Goal: Check status

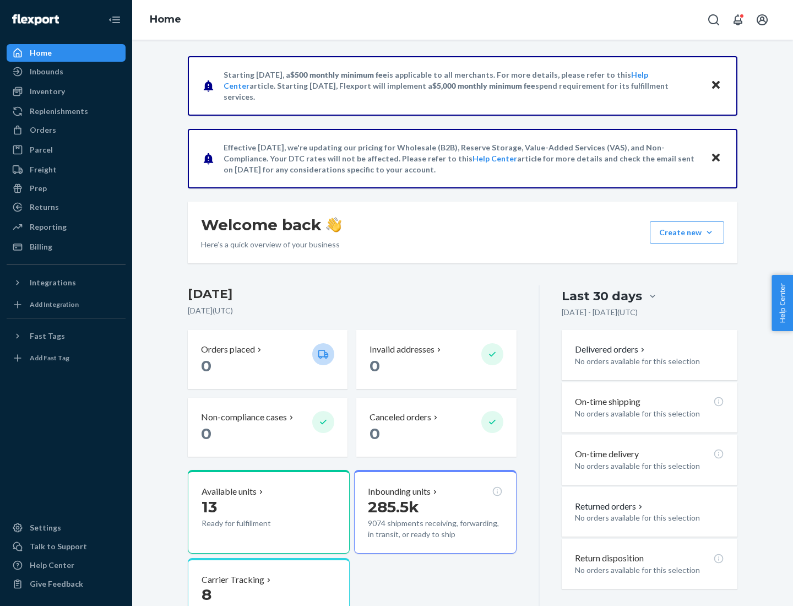
click at [709, 232] on button "Create new Create new inbound Create new order Create new product" at bounding box center [687, 232] width 74 height 22
click at [46, 72] on div "Inbounds" at bounding box center [47, 71] width 34 height 11
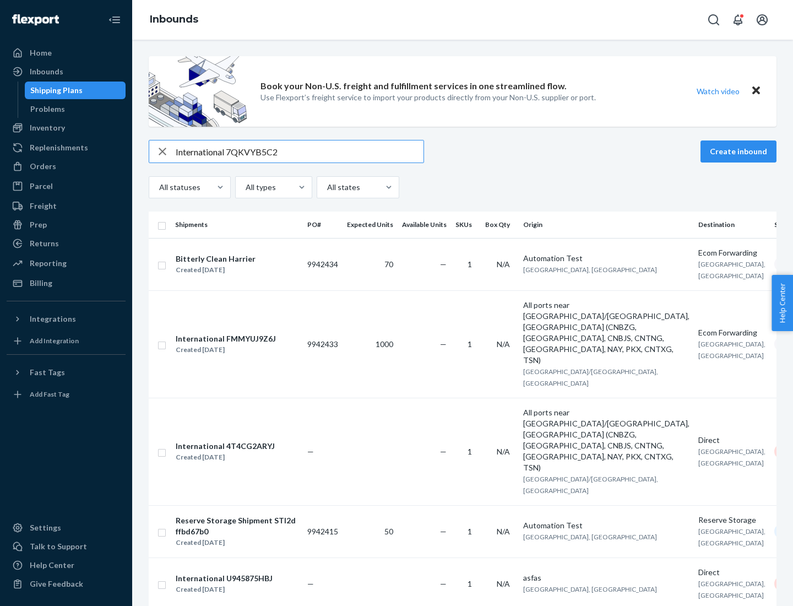
type input "International 7QKVYB5C29"
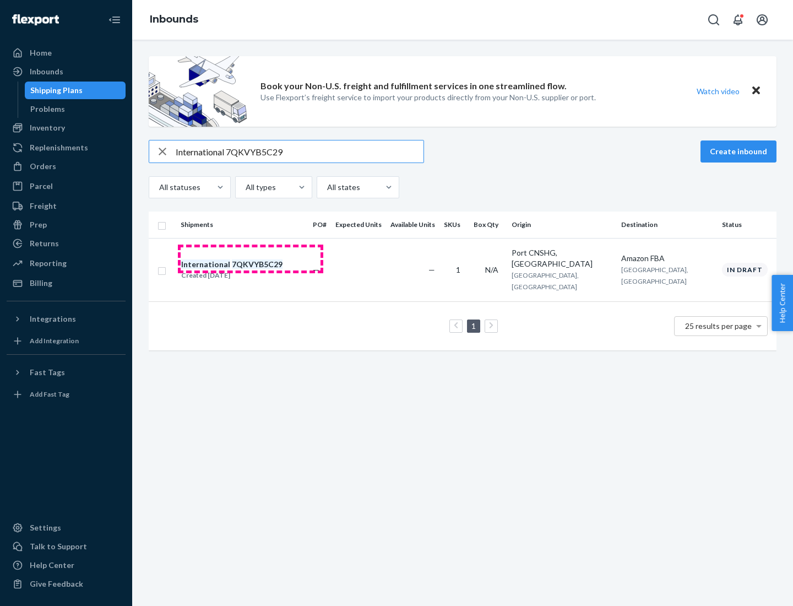
click at [251, 270] on div "Created [DATE]" at bounding box center [231, 275] width 101 height 11
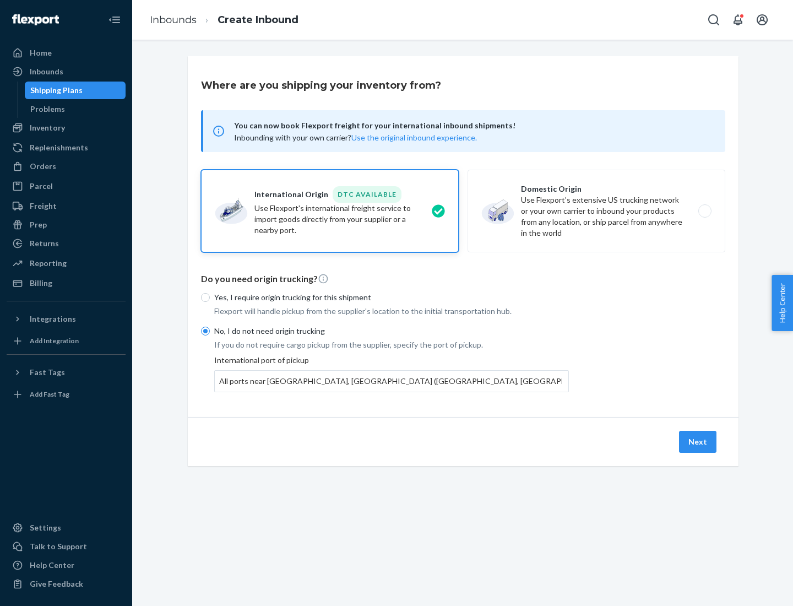
click at [698, 441] on button "Next" at bounding box center [697, 442] width 37 height 22
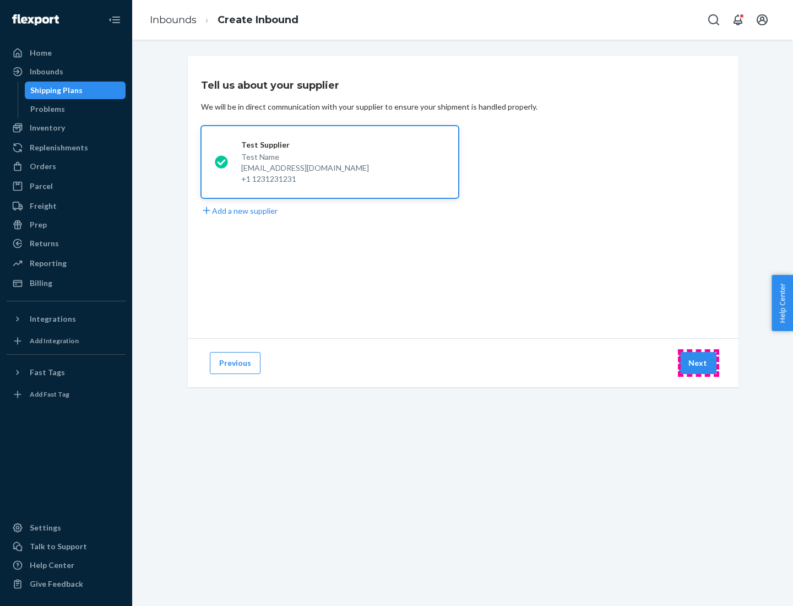
click at [698, 363] on button "Next" at bounding box center [697, 363] width 37 height 22
